Goal: Transaction & Acquisition: Book appointment/travel/reservation

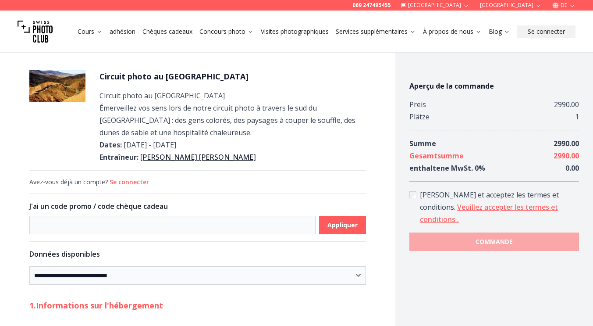
select select "*******"
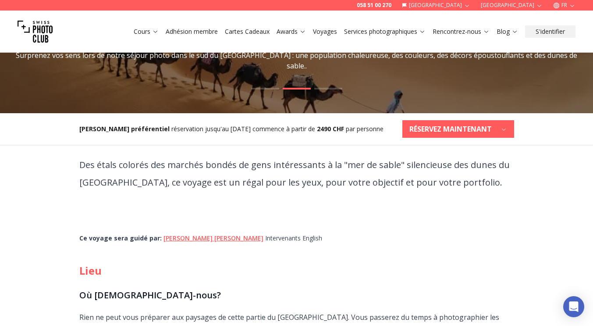
scroll to position [168, 0]
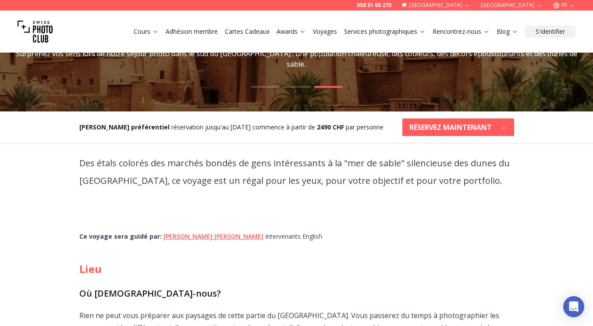
click at [475, 9] on button "[GEOGRAPHIC_DATA]" at bounding box center [437, 5] width 76 height 11
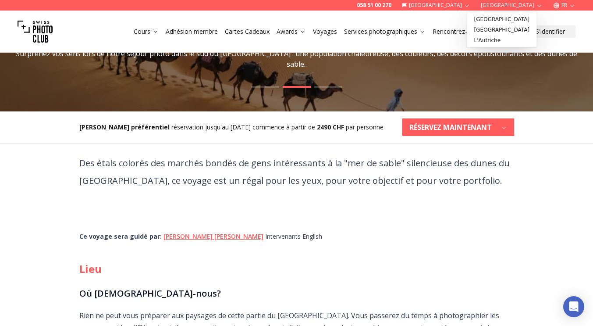
click at [445, 244] on div "Des étals colorés des marchés bondés de gens intéressants à la "mer de sable" s…" at bounding box center [296, 329] width 449 height 373
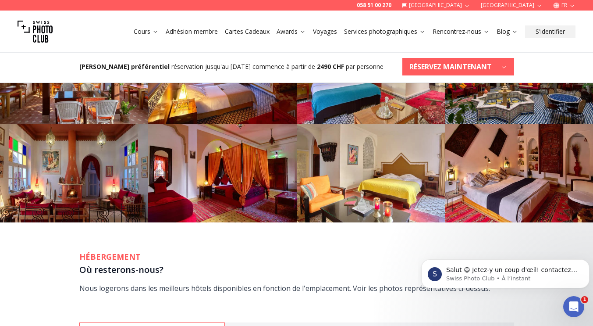
scroll to position [1483, 0]
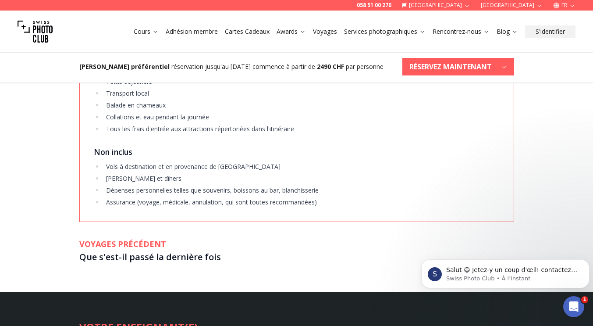
click at [93, 250] on h3 "Que s'est-il passé la dernière fois" at bounding box center [296, 257] width 435 height 14
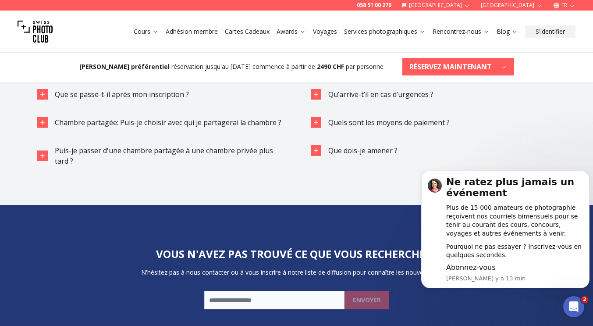
scroll to position [2031, 0]
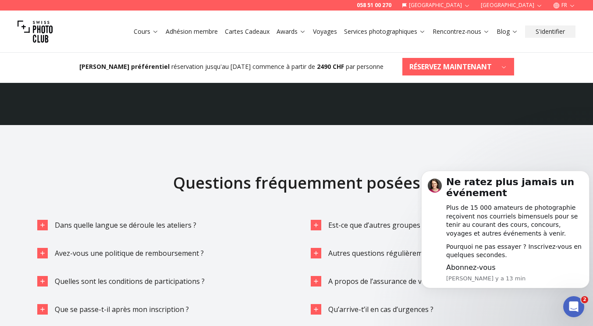
click at [557, 125] on div "Questions fréquemment posées Dans quelle langue se déroule les ateliers ? Avez-…" at bounding box center [296, 272] width 593 height 295
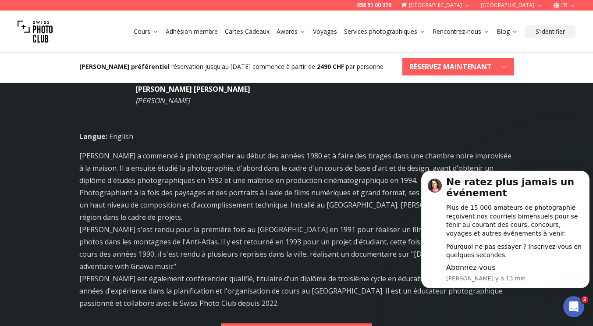
scroll to position [1505, 0]
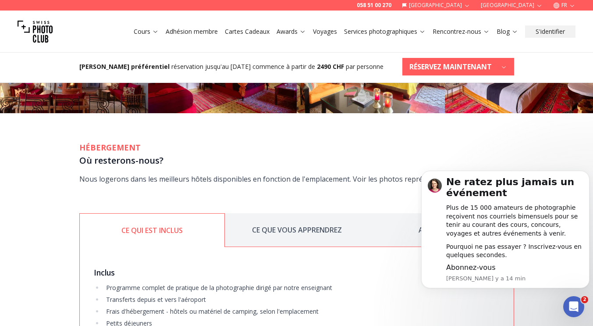
click at [283, 226] on button "CE QUE VOUS APPRENDREZ" at bounding box center [297, 230] width 145 height 34
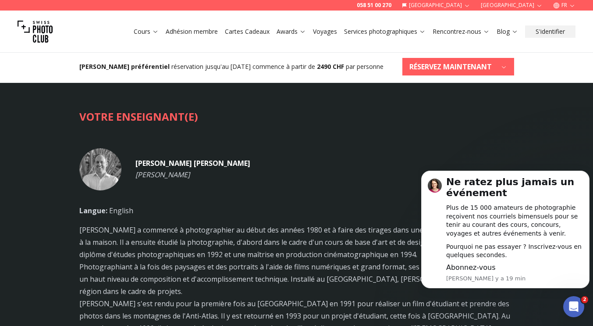
scroll to position [1739, 0]
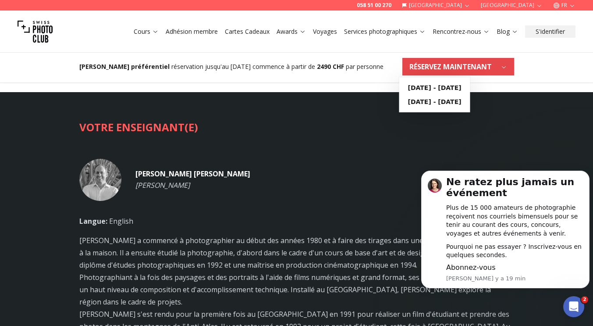
click at [499, 70] on button "RÉSERVEZ MAINTENANT" at bounding box center [459, 67] width 112 height 18
click at [462, 102] on b "10 février 2026 - 17 février 2026" at bounding box center [435, 101] width 54 height 9
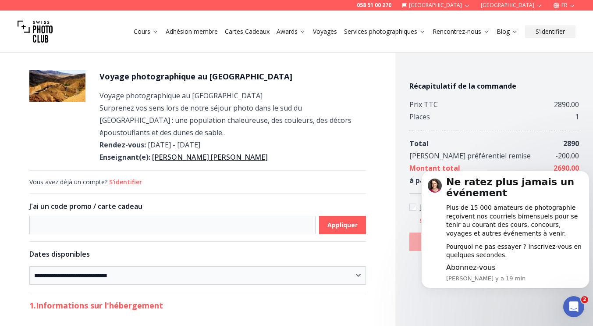
scroll to position [88, 0]
